Goal: Task Accomplishment & Management: Use online tool/utility

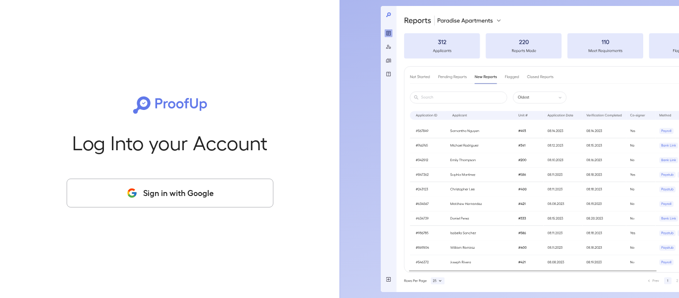
click at [205, 195] on button "Sign in with Google" at bounding box center [170, 193] width 207 height 29
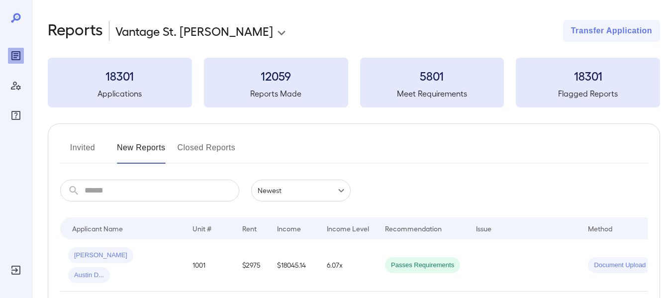
click at [78, 148] on button "Invited" at bounding box center [82, 152] width 45 height 24
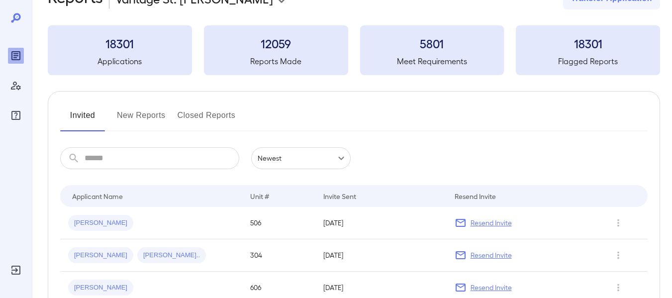
scroll to position [23, 0]
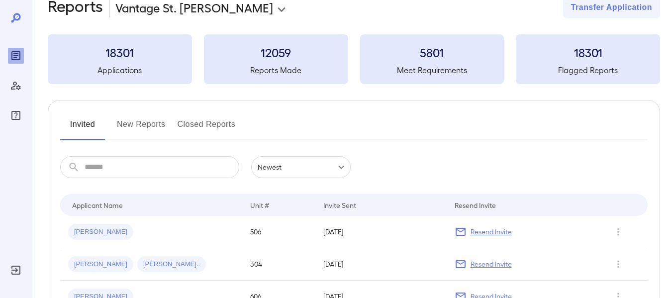
click at [152, 172] on input "text" at bounding box center [162, 167] width 155 height 22
click at [139, 123] on button "New Reports" at bounding box center [141, 128] width 49 height 24
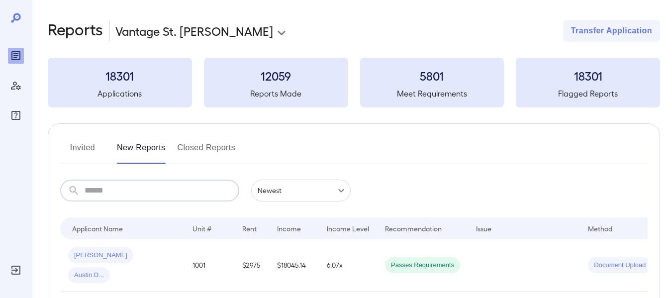
click at [153, 196] on input "text" at bounding box center [162, 191] width 155 height 22
click at [144, 189] on input "text" at bounding box center [162, 191] width 155 height 22
type input "*"
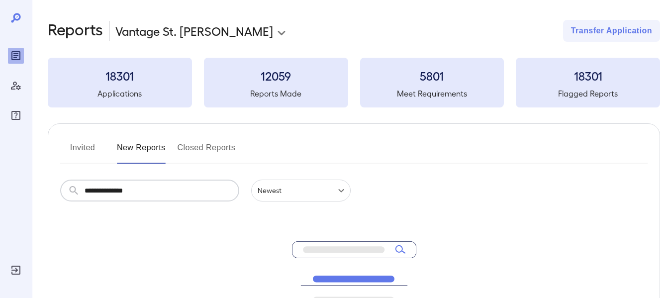
type input "**********"
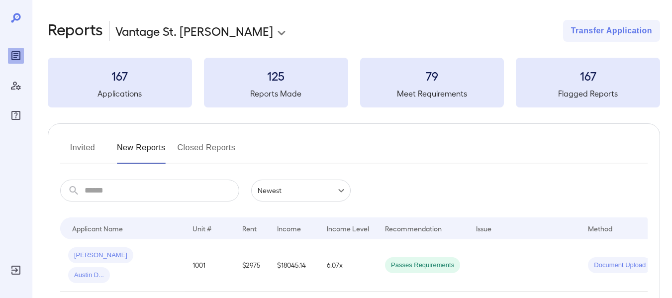
click at [75, 150] on button "Invited" at bounding box center [82, 152] width 45 height 24
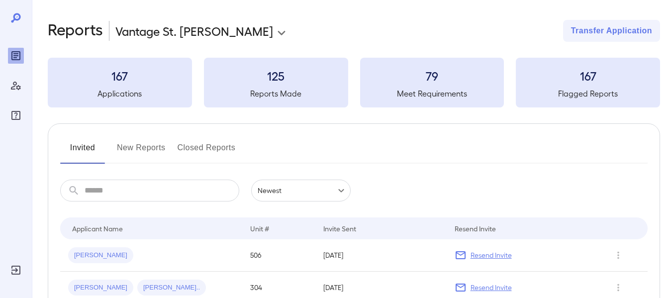
click at [171, 191] on input "text" at bounding box center [162, 191] width 155 height 22
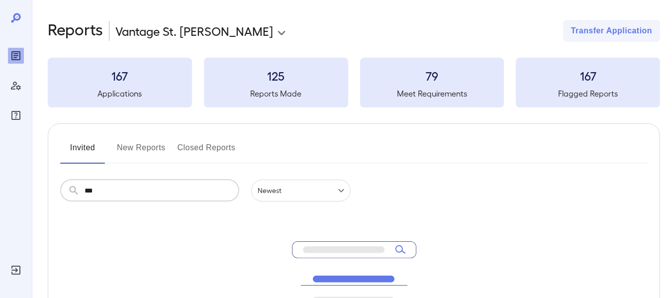
type input "***"
click at [141, 147] on button "New Reports" at bounding box center [141, 152] width 49 height 24
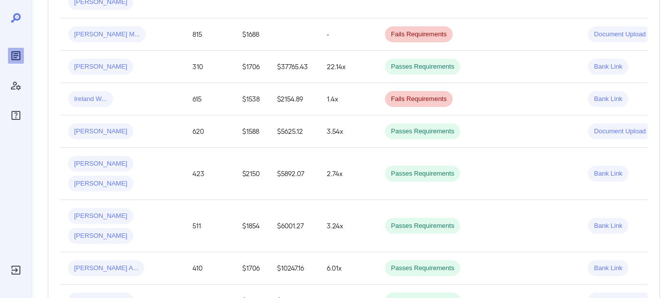
scroll to position [646, 0]
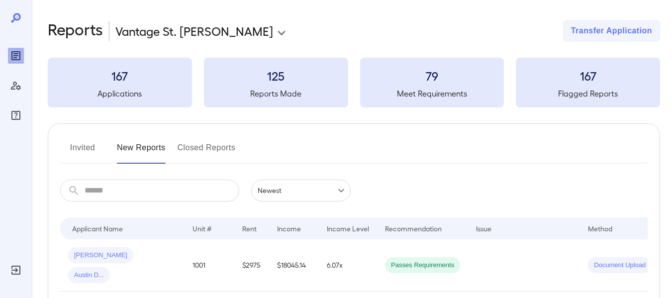
scroll to position [50, 0]
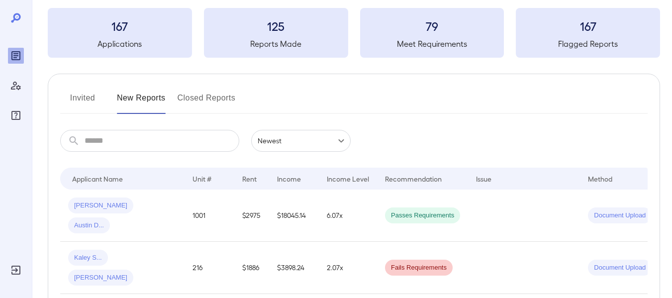
click at [73, 98] on button "Invited" at bounding box center [82, 102] width 45 height 24
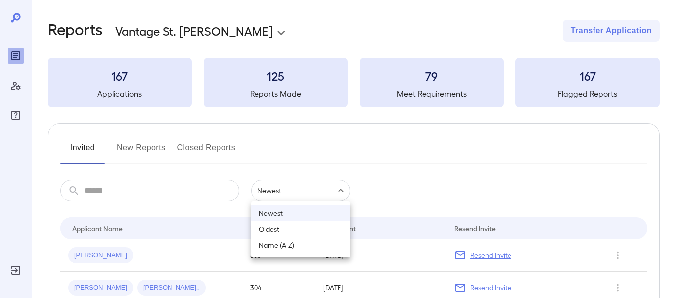
click at [326, 191] on body "**********" at bounding box center [339, 149] width 679 height 298
click at [140, 146] on div at bounding box center [339, 149] width 679 height 298
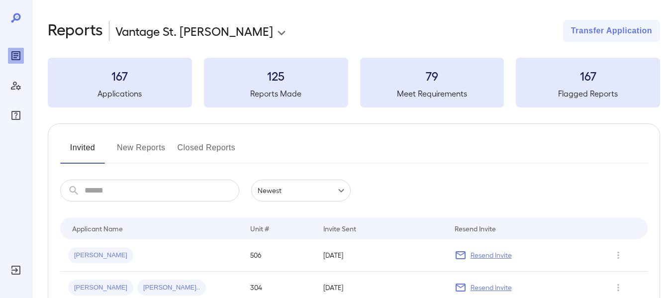
click at [147, 190] on input "text" at bounding box center [162, 191] width 155 height 22
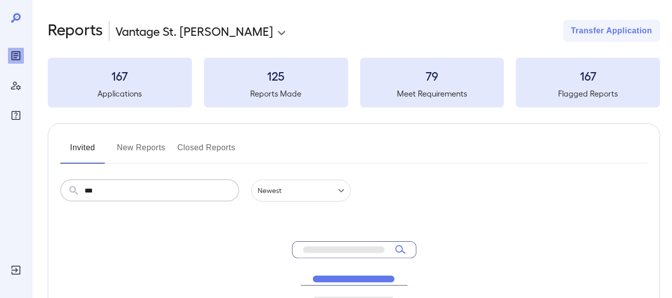
type input "***"
click at [124, 140] on button "New Reports" at bounding box center [141, 152] width 49 height 24
